Goal: Find specific page/section: Find specific page/section

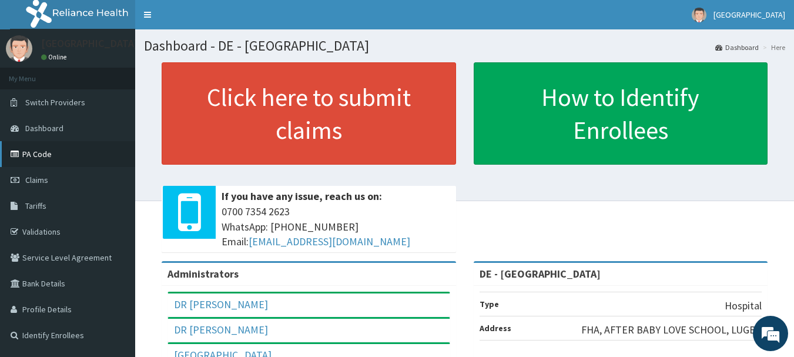
click at [31, 152] on link "PA Code" at bounding box center [67, 154] width 135 height 26
click at [32, 150] on link "PA Code" at bounding box center [67, 154] width 135 height 26
click at [35, 150] on link "PA Code" at bounding box center [67, 154] width 135 height 26
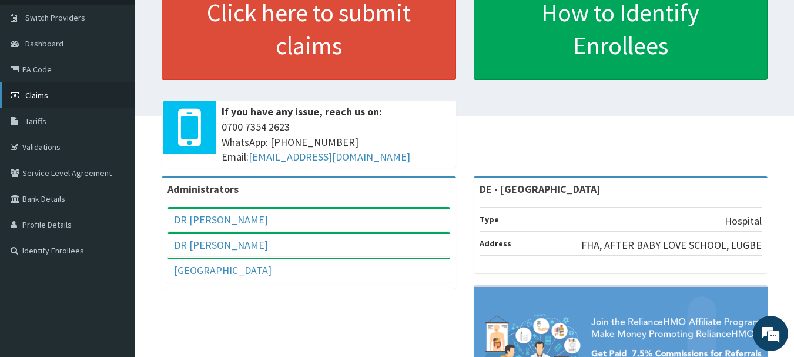
scroll to position [83, 0]
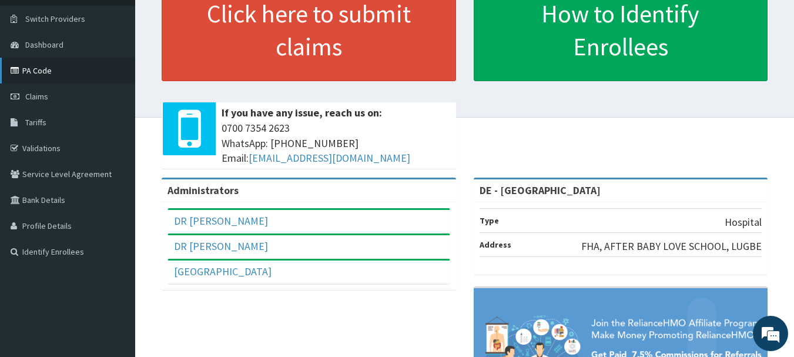
click at [42, 69] on link "PA Code" at bounding box center [67, 71] width 135 height 26
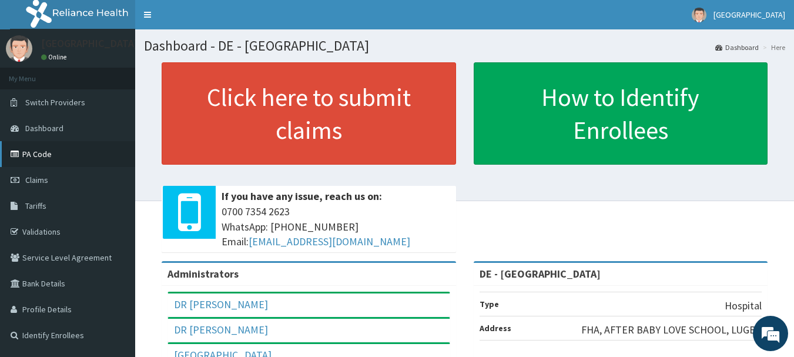
click at [33, 150] on link "PA Code" at bounding box center [67, 154] width 135 height 26
click at [36, 154] on link "PA Code" at bounding box center [67, 154] width 135 height 26
